Goal: Information Seeking & Learning: Learn about a topic

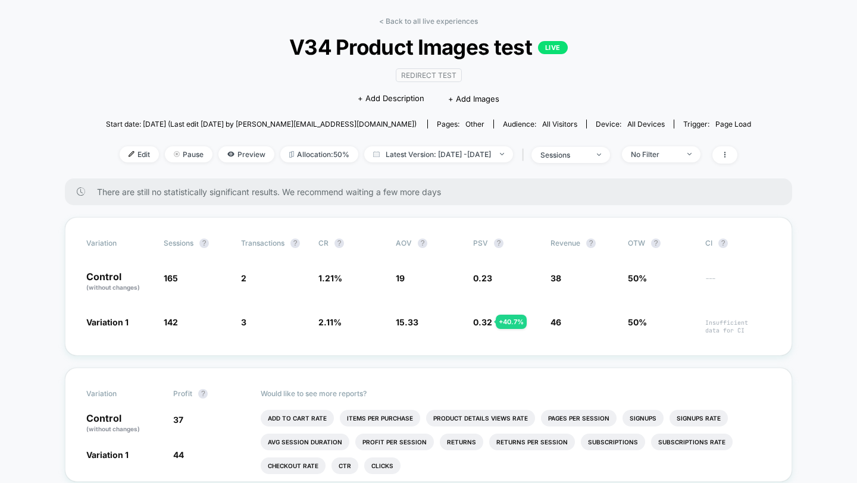
scroll to position [5, 0]
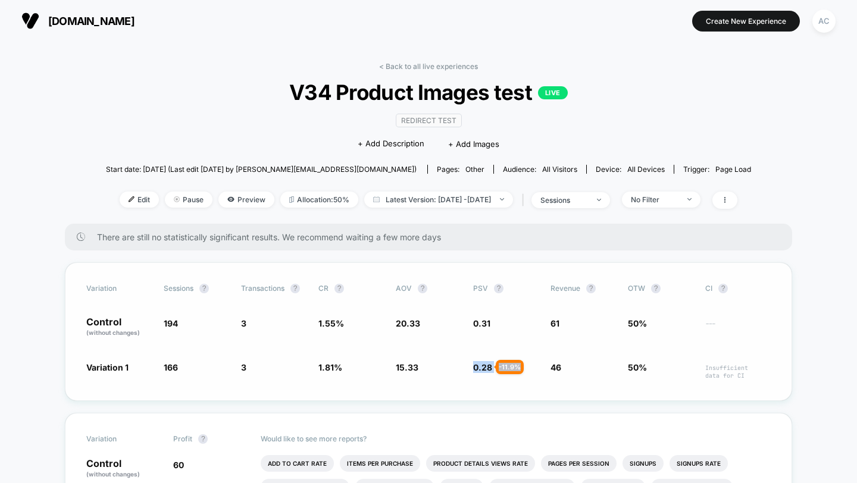
drag, startPoint x: 464, startPoint y: 370, endPoint x: 503, endPoint y: 370, distance: 38.7
click at [503, 370] on div "Variation 1 166 - 14.4 % 3 + 16.9 % 1.81 % + 16.9 % 15.33 - 24.6 % 0.28 - 11.9 …" at bounding box center [428, 370] width 684 height 18
drag, startPoint x: 283, startPoint y: 331, endPoint x: 232, endPoint y: 320, distance: 51.8
click at [232, 320] on div "Control (without changes) 194 3 1.55 % 20.33 0.31 61 50% ---" at bounding box center [428, 327] width 684 height 20
click at [649, 88] on span "V34 Product Images test LIVE" at bounding box center [428, 92] width 580 height 25
